Goal: Task Accomplishment & Management: Manage account settings

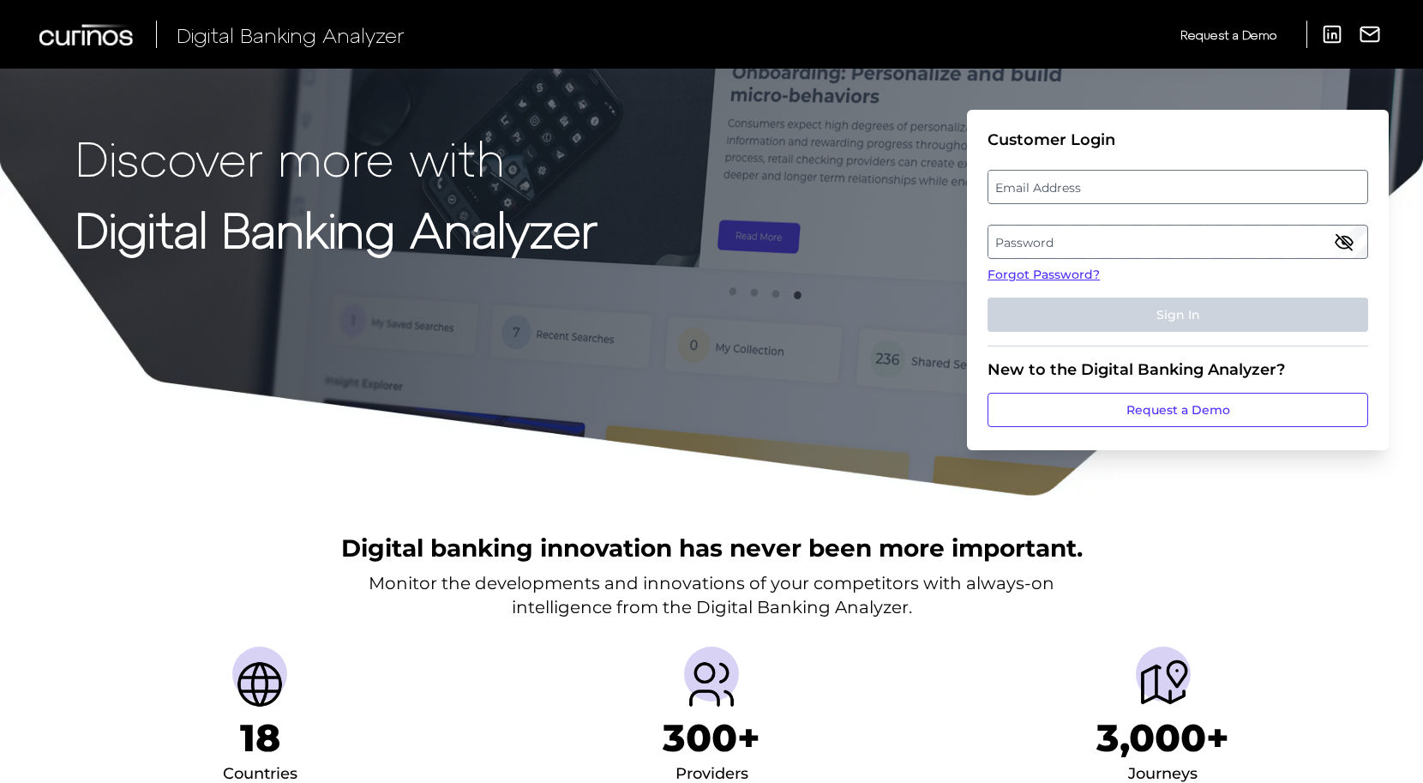
click at [1110, 188] on label "Email Address" at bounding box center [1177, 186] width 378 height 31
click at [1110, 188] on input "email" at bounding box center [1177, 187] width 381 height 34
type input "[EMAIL_ADDRESS][PERSON_NAME][DOMAIN_NAME]"
click at [1105, 237] on label "Password" at bounding box center [1177, 241] width 378 height 31
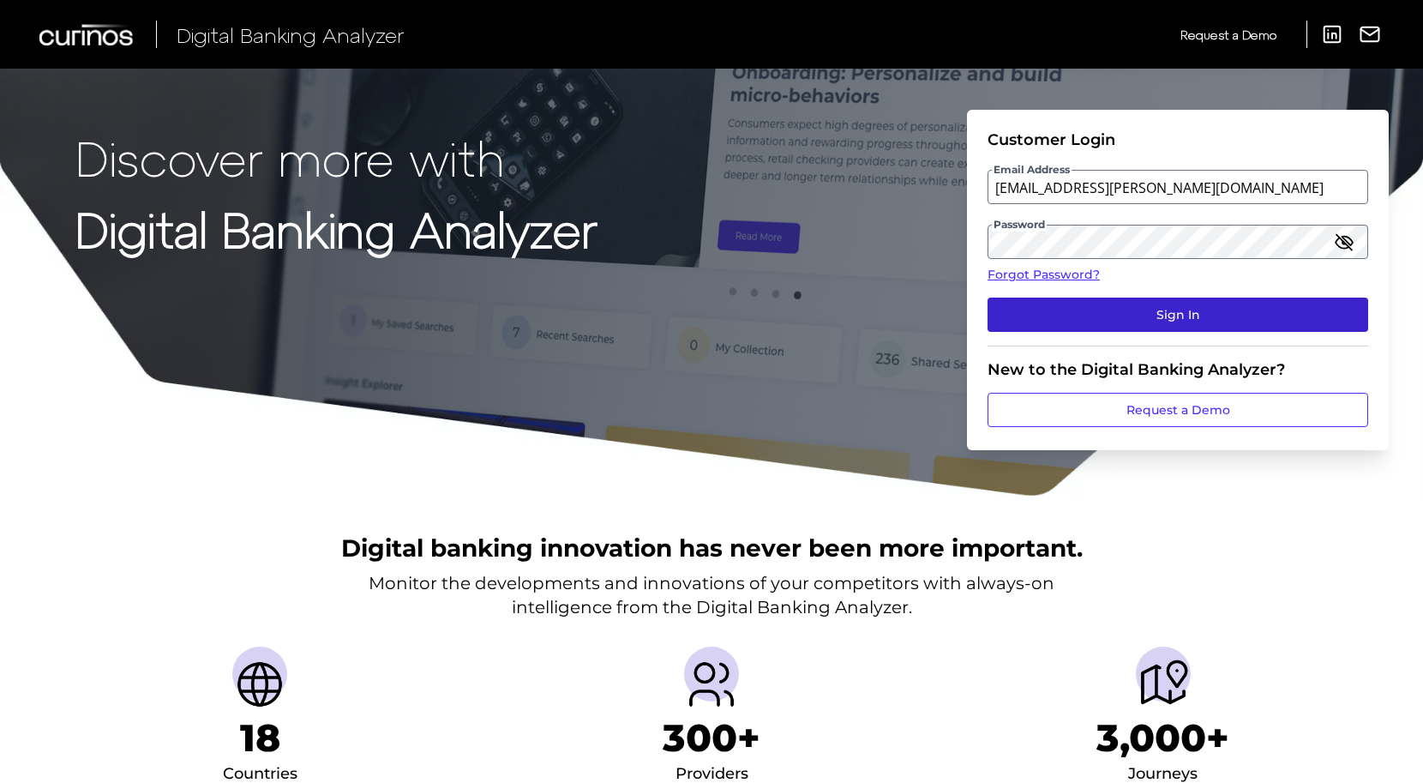
click at [1162, 314] on button "Sign In" at bounding box center [1177, 314] width 381 height 34
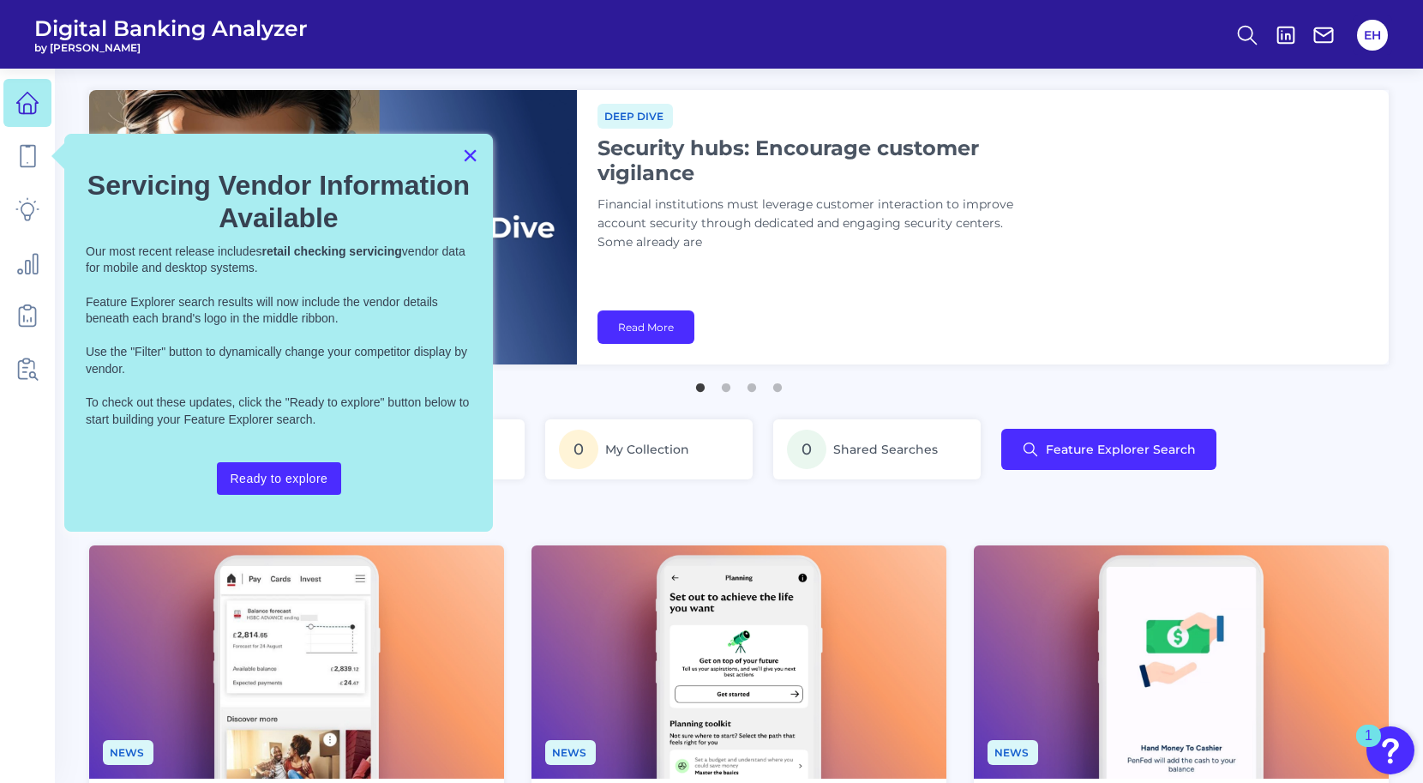
click at [472, 157] on button "×" at bounding box center [470, 154] width 16 height 27
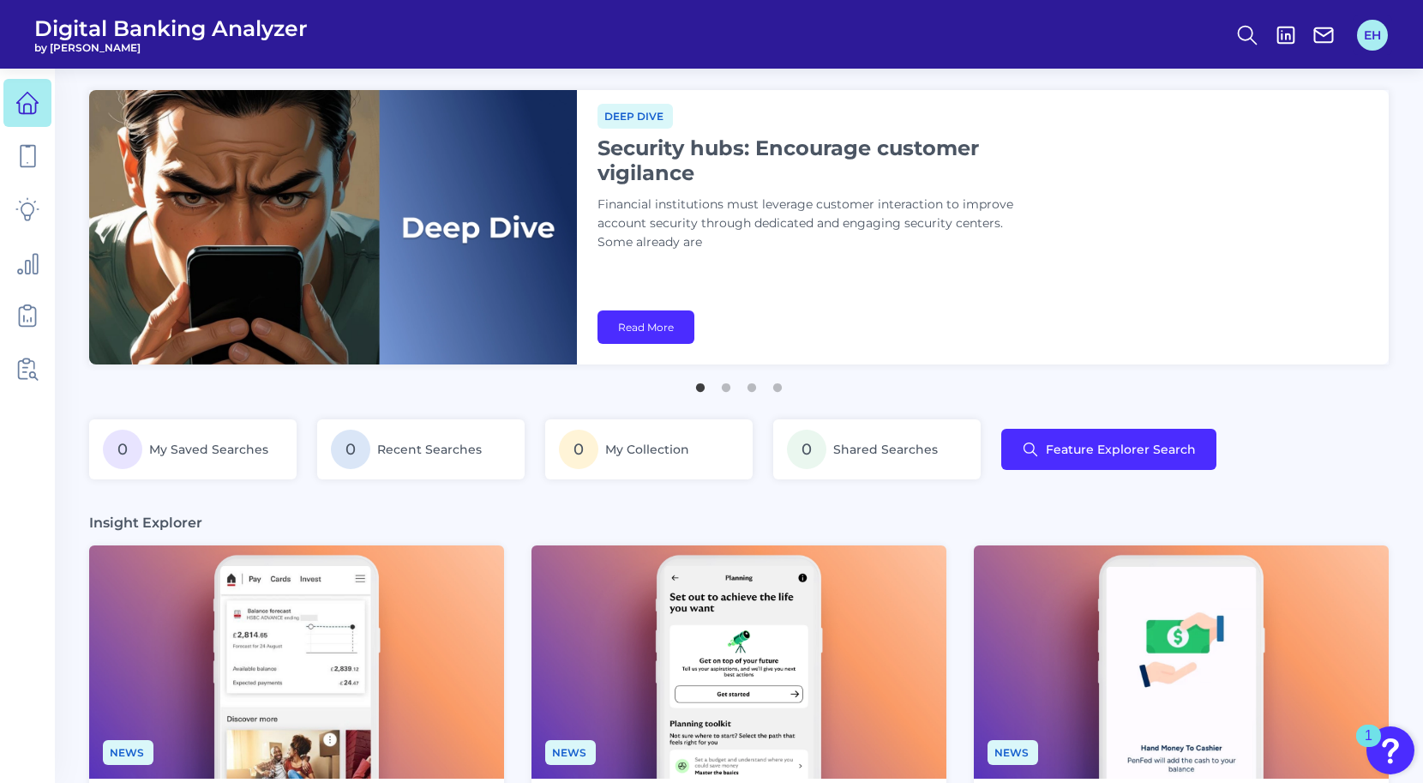
click at [1372, 49] on button "EH" at bounding box center [1372, 35] width 31 height 31
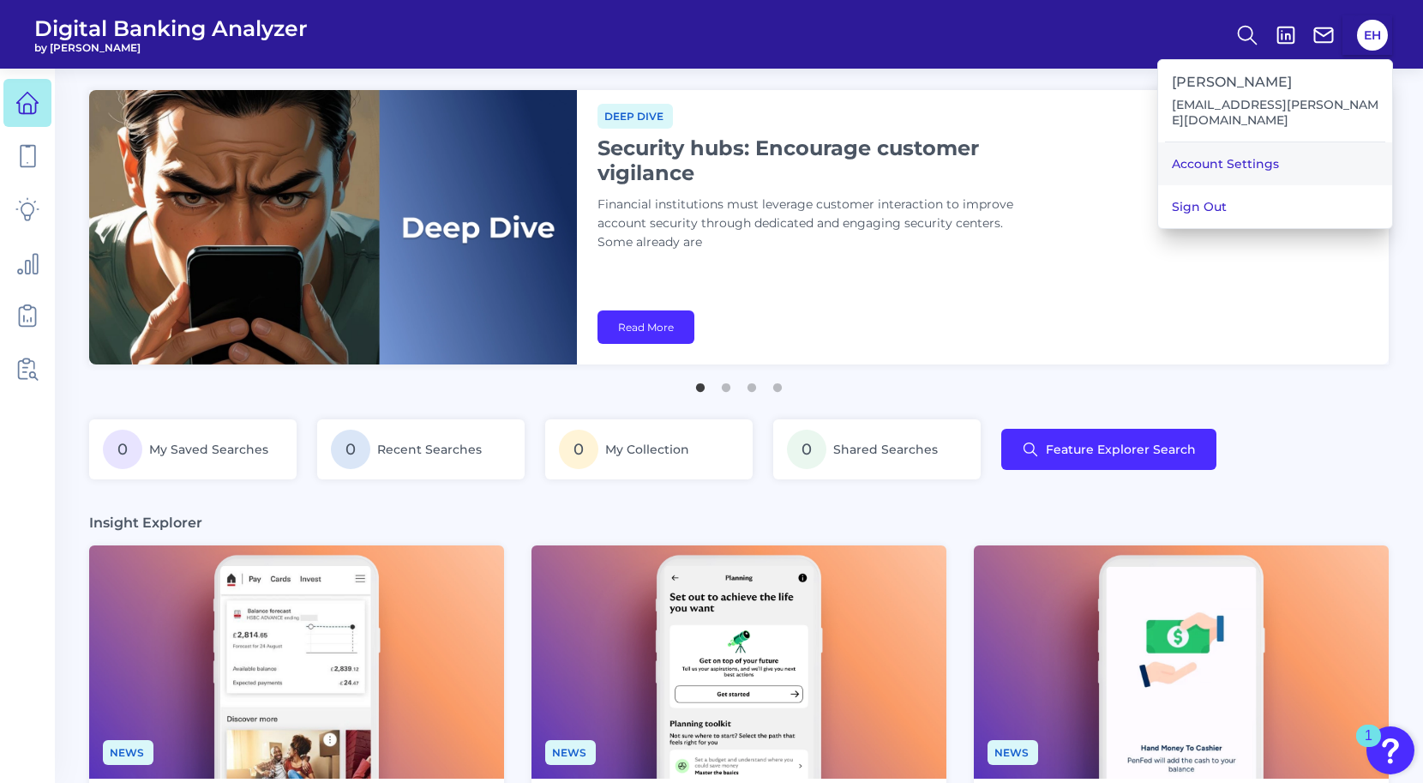
click at [1320, 144] on link "Account Settings" at bounding box center [1275, 163] width 234 height 43
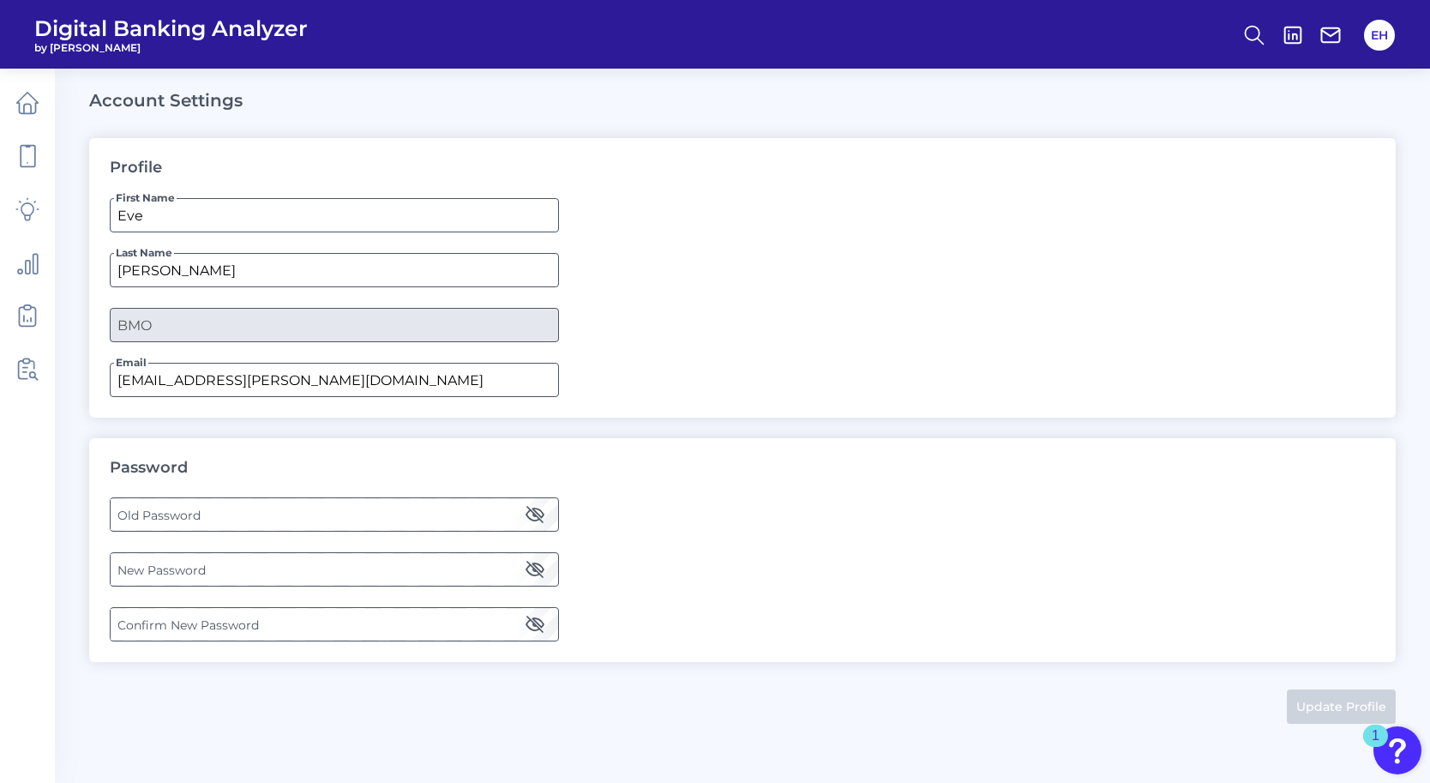
click at [399, 507] on label "Old Password" at bounding box center [334, 514] width 447 height 31
click at [319, 565] on label "New Password" at bounding box center [334, 569] width 447 height 31
click at [306, 631] on label "Confirm New Password" at bounding box center [334, 624] width 447 height 31
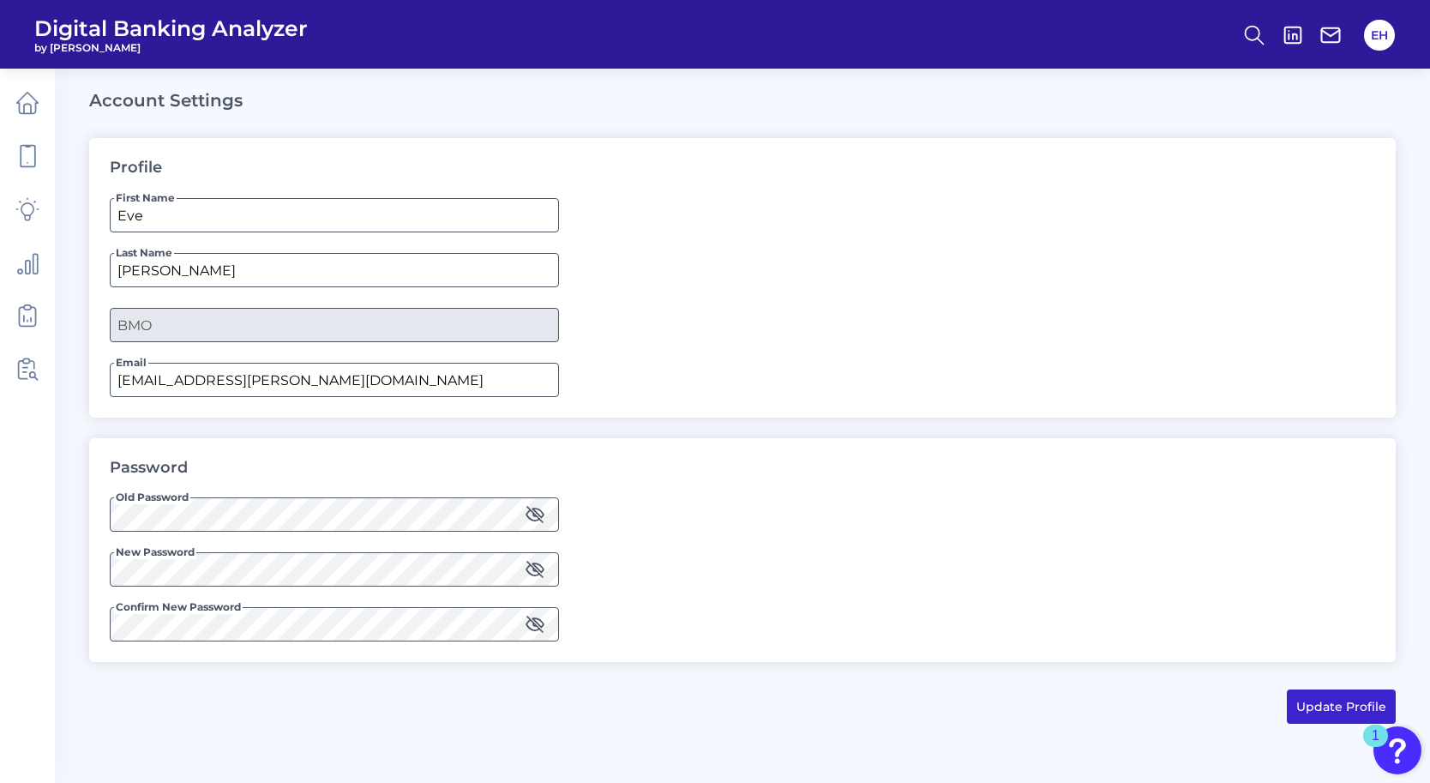
click at [1323, 705] on button "Update Profile" at bounding box center [1341, 706] width 109 height 34
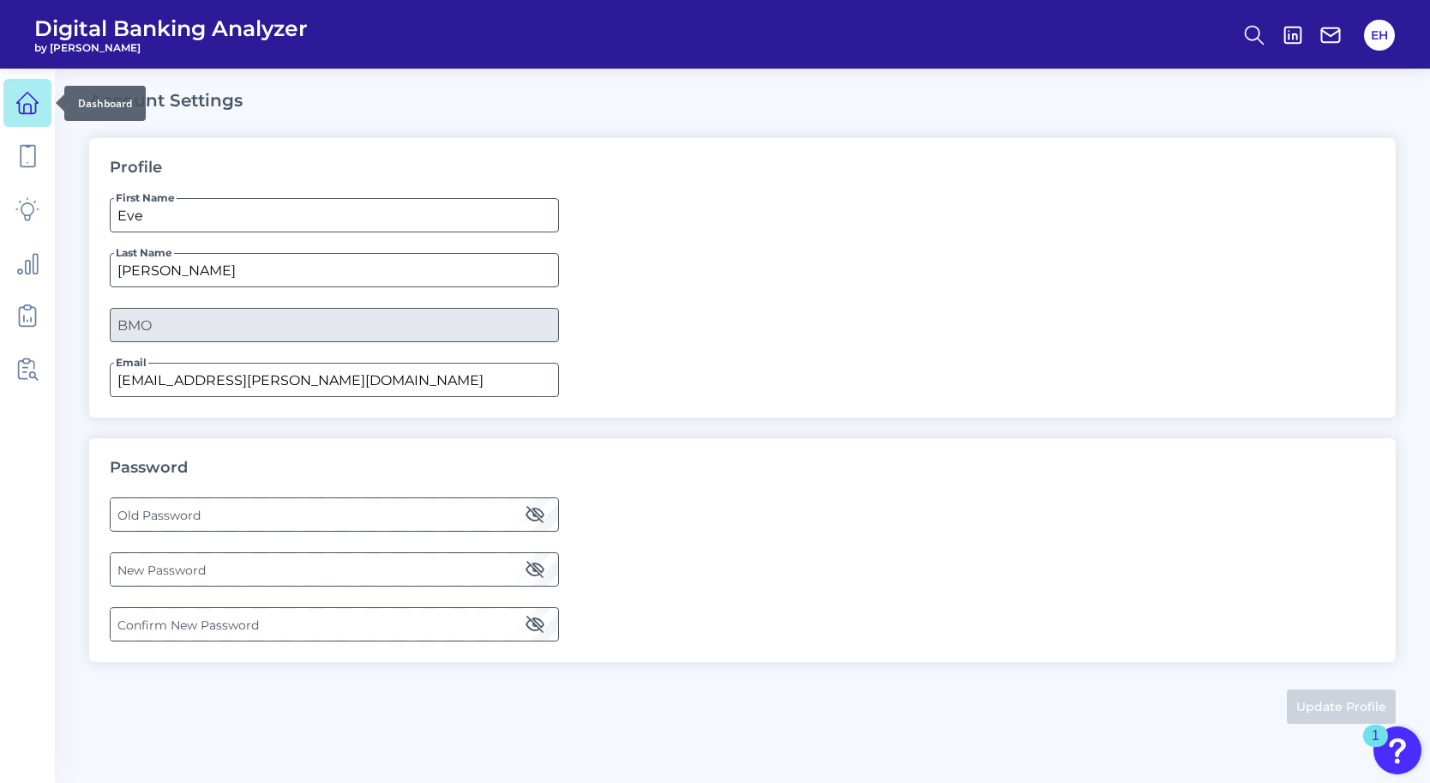
click at [31, 97] on icon at bounding box center [27, 103] width 24 height 24
